Goal: Task Accomplishment & Management: Manage account settings

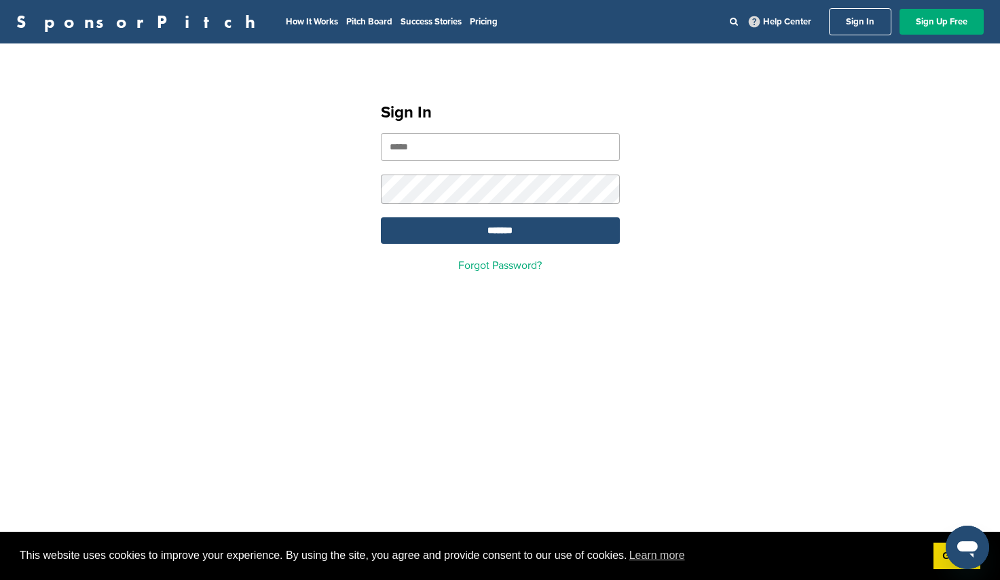
click at [493, 147] on input "email" at bounding box center [500, 147] width 239 height 28
type input "**********"
click at [381, 217] on input "*******" at bounding box center [500, 230] width 239 height 26
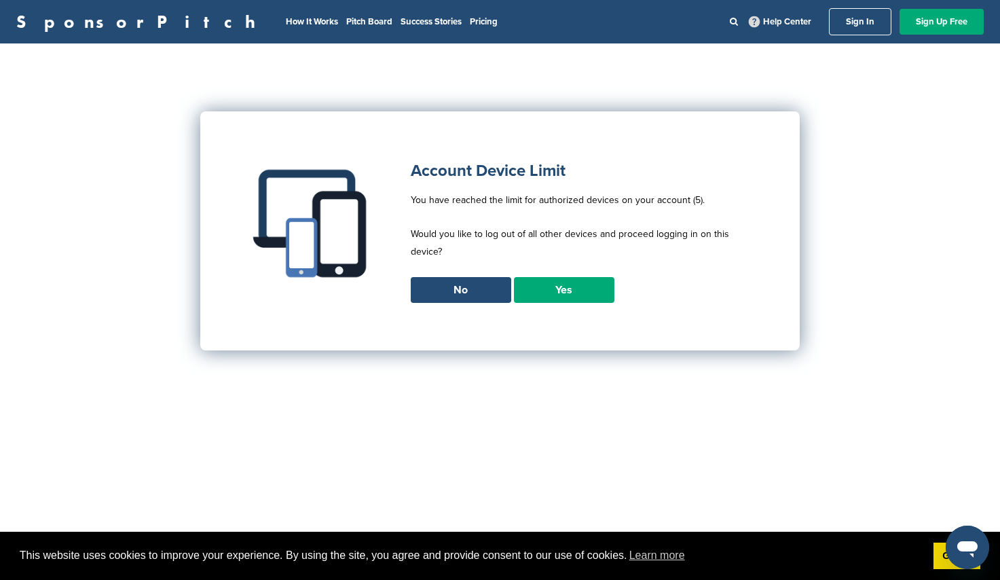
click at [566, 293] on link "Yes" at bounding box center [564, 290] width 100 height 26
click at [556, 290] on link "Yes" at bounding box center [564, 290] width 100 height 26
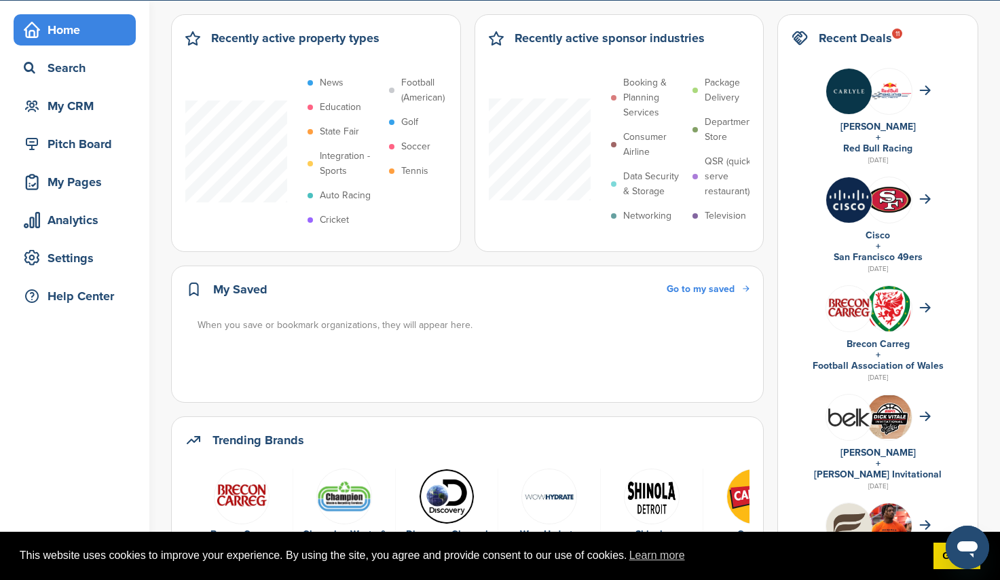
scroll to position [68, 0]
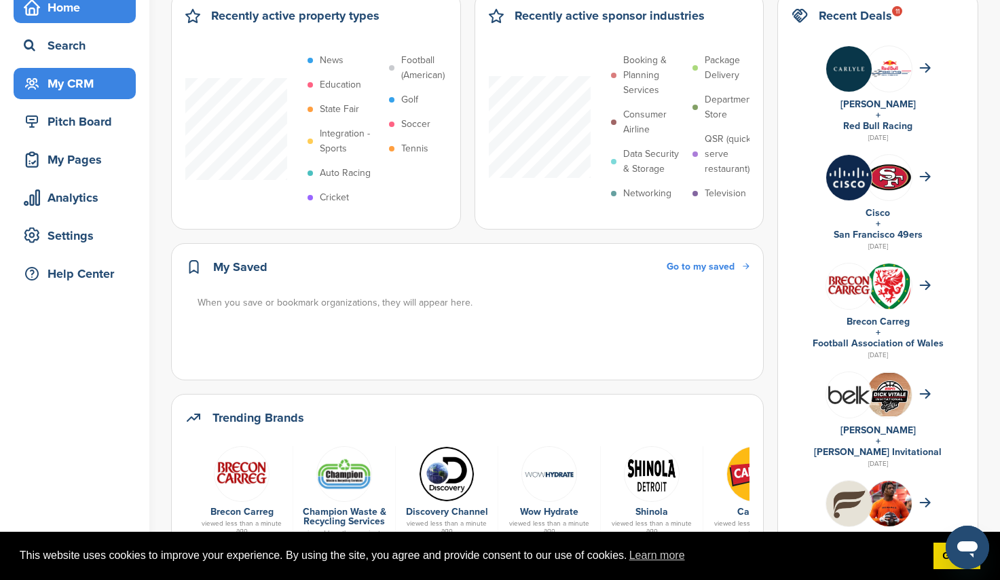
click at [69, 93] on div "My CRM" at bounding box center [77, 83] width 115 height 24
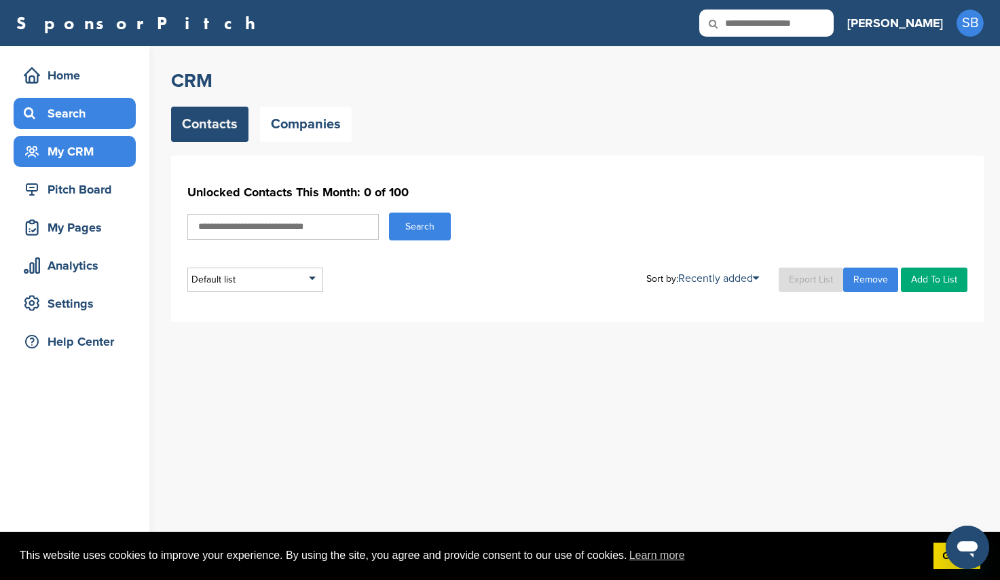
click at [63, 108] on div "Search" at bounding box center [77, 113] width 115 height 24
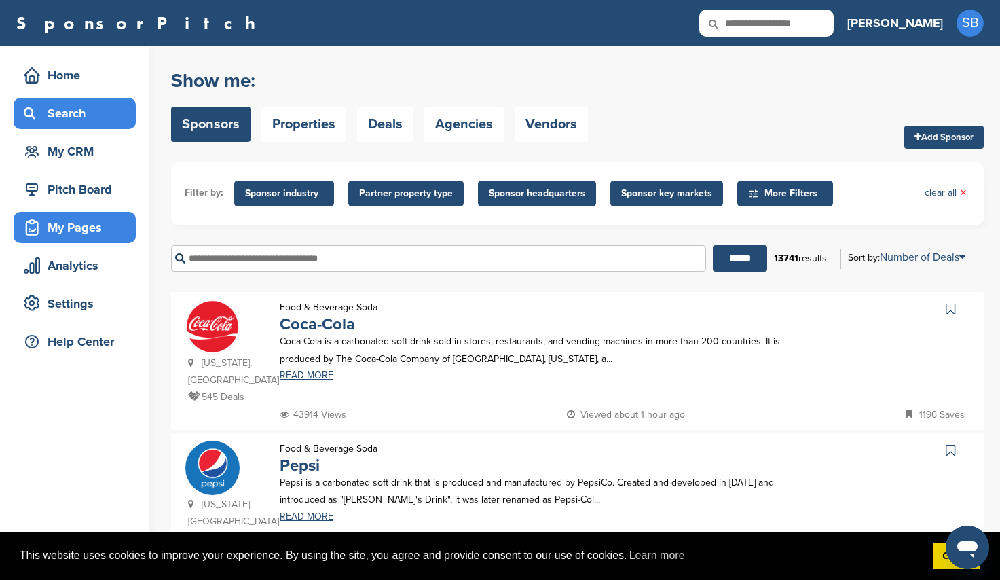
click at [77, 226] on div "My Pages" at bounding box center [77, 227] width 115 height 24
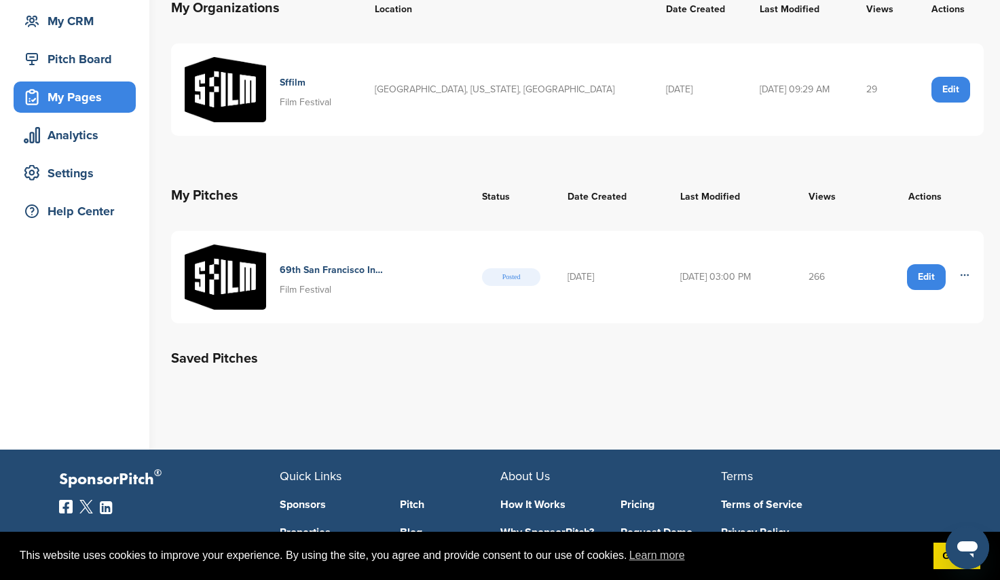
scroll to position [136, 0]
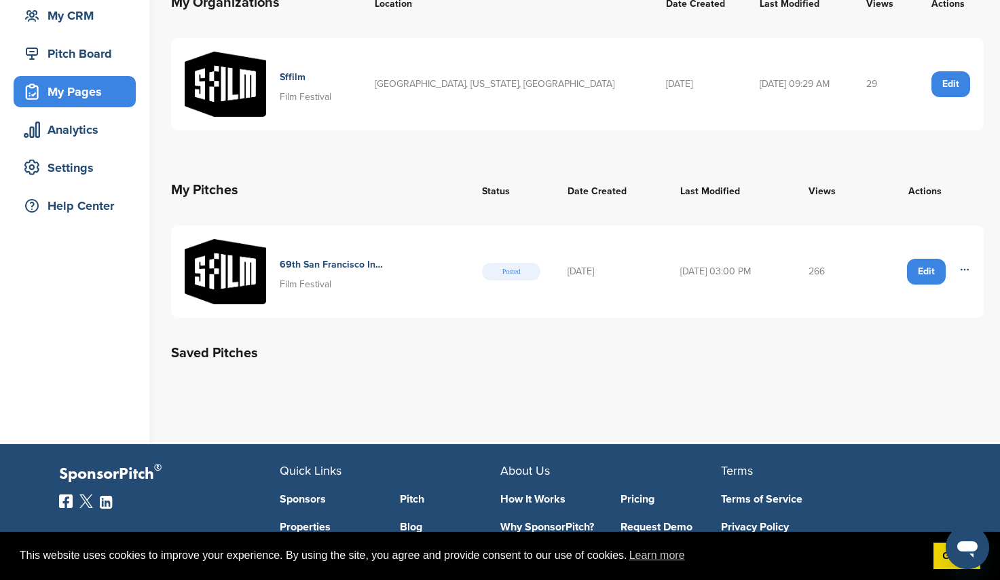
click at [330, 267] on h4 "69th San Francisco International Film Festival" at bounding box center [332, 264] width 105 height 15
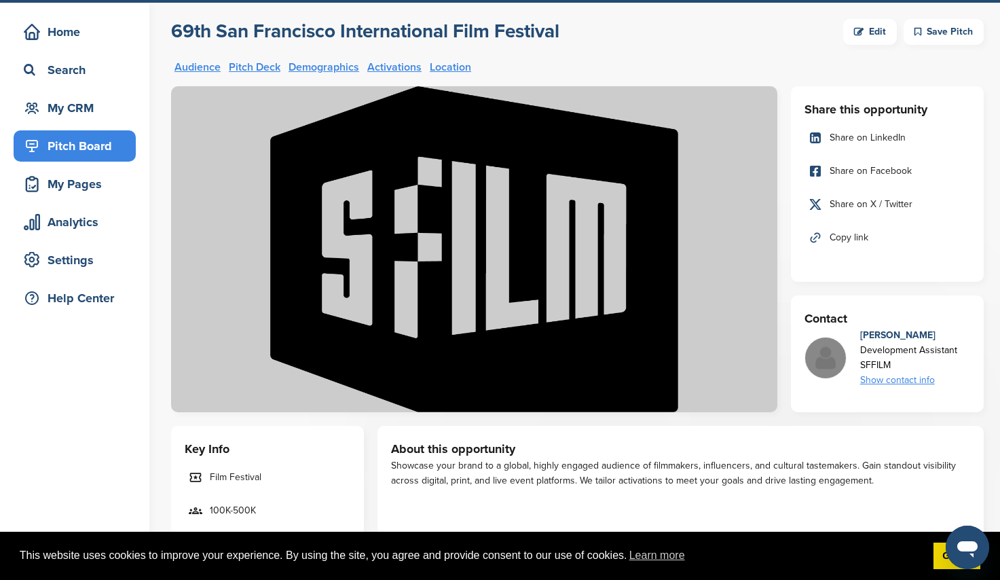
scroll to position [68, 0]
